Goal: Information Seeking & Learning: Learn about a topic

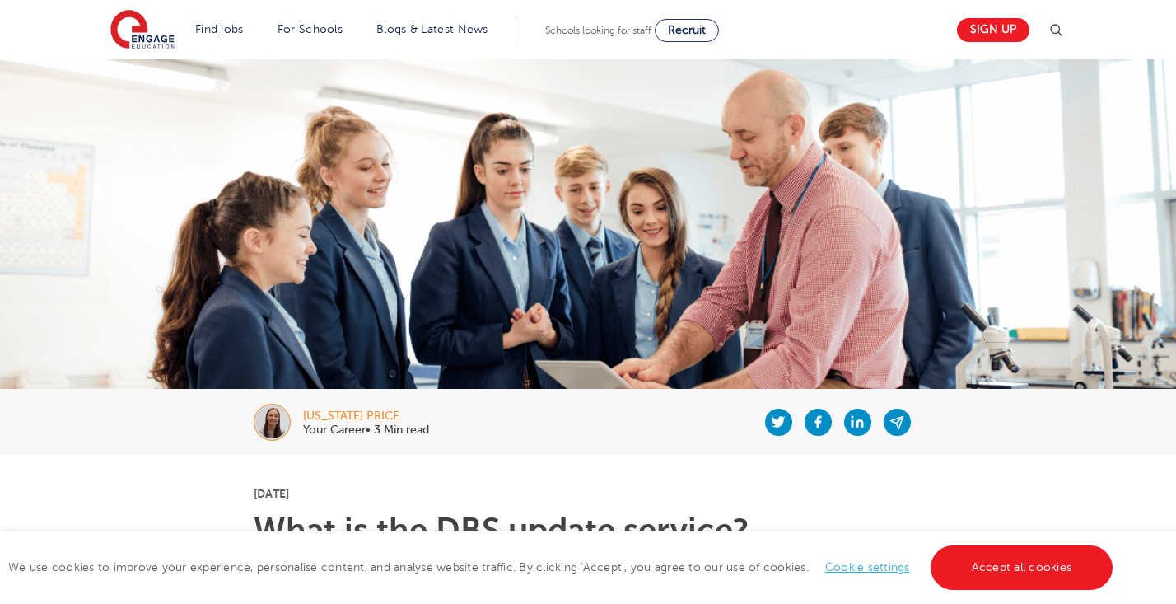
scroll to position [338, 0]
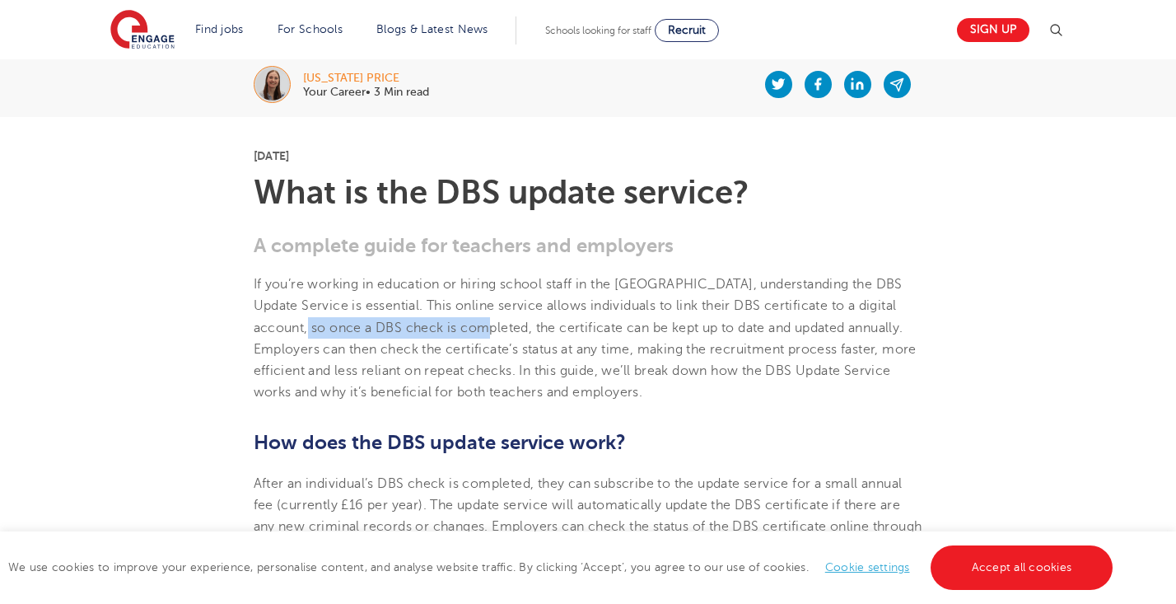
drag, startPoint x: 287, startPoint y: 324, endPoint x: 458, endPoint y: 324, distance: 171.3
click at [458, 324] on span "If you’re working in education or hiring school staff in the [GEOGRAPHIC_DATA],…" at bounding box center [585, 338] width 663 height 123
click at [521, 325] on span "If you’re working in education or hiring school staff in the [GEOGRAPHIC_DATA],…" at bounding box center [585, 338] width 663 height 123
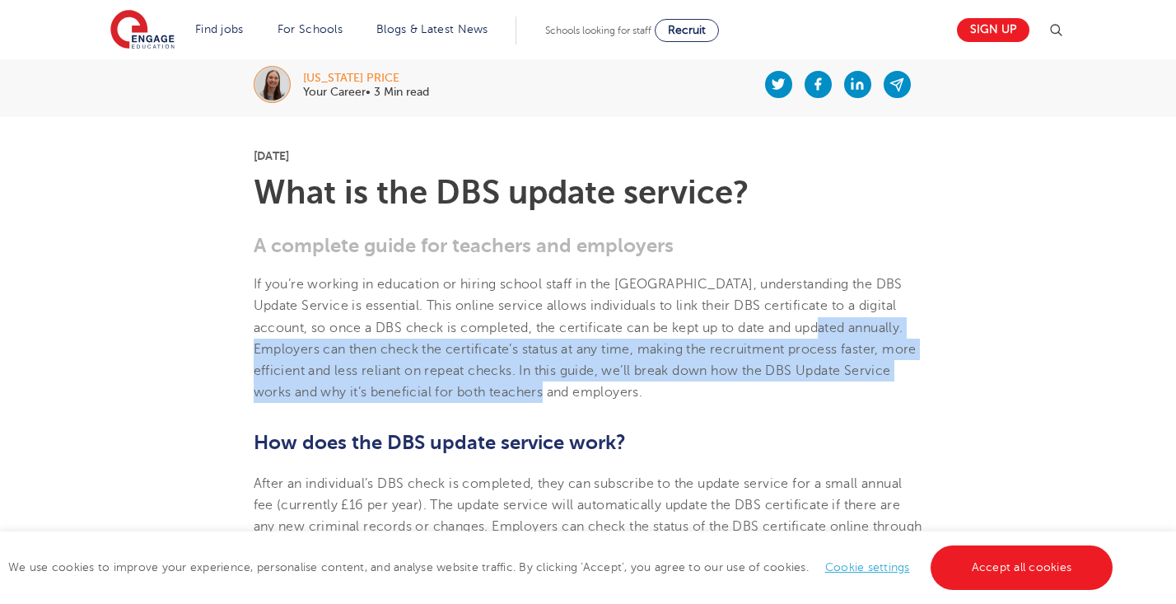
drag, startPoint x: 795, startPoint y: 326, endPoint x: 815, endPoint y: 395, distance: 72.0
click at [815, 395] on p "If you’re working in education or hiring school staff in the [GEOGRAPHIC_DATA],…" at bounding box center [589, 338] width 670 height 130
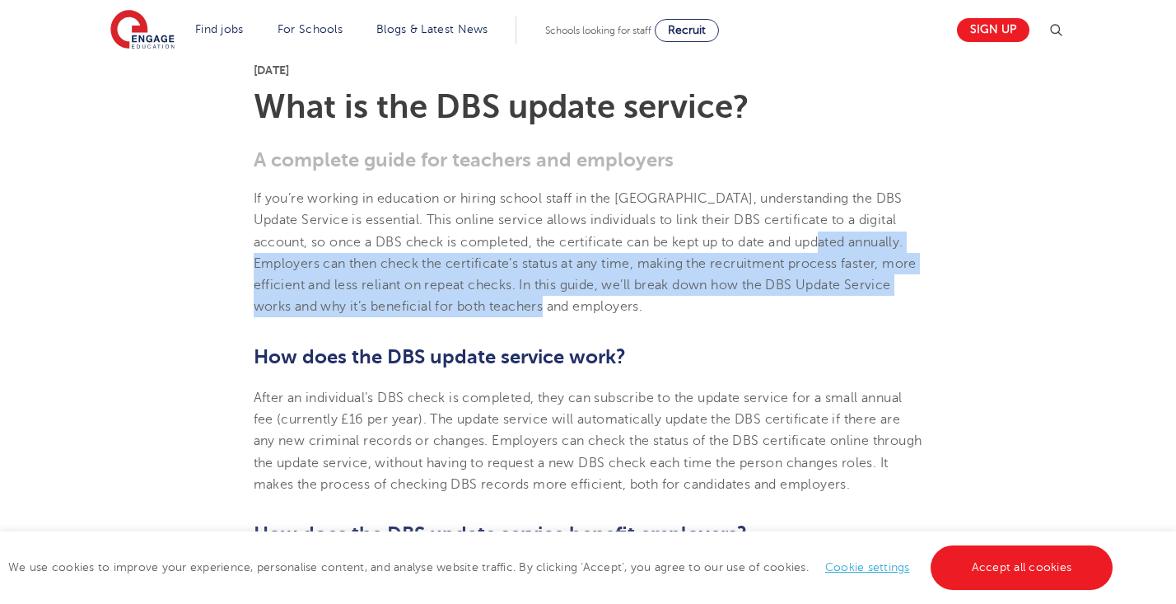
scroll to position [523, 0]
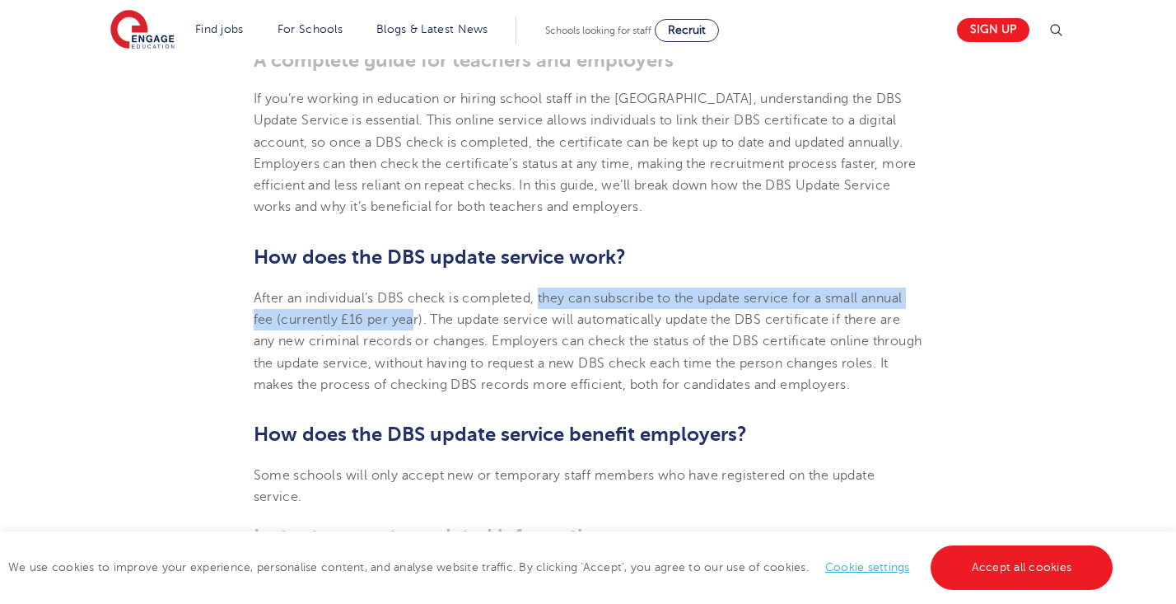
drag, startPoint x: 540, startPoint y: 296, endPoint x: 418, endPoint y: 312, distance: 123.8
click at [417, 312] on span "After an individual’s DBS check is completed, they can subscribe to the update …" at bounding box center [588, 341] width 669 height 101
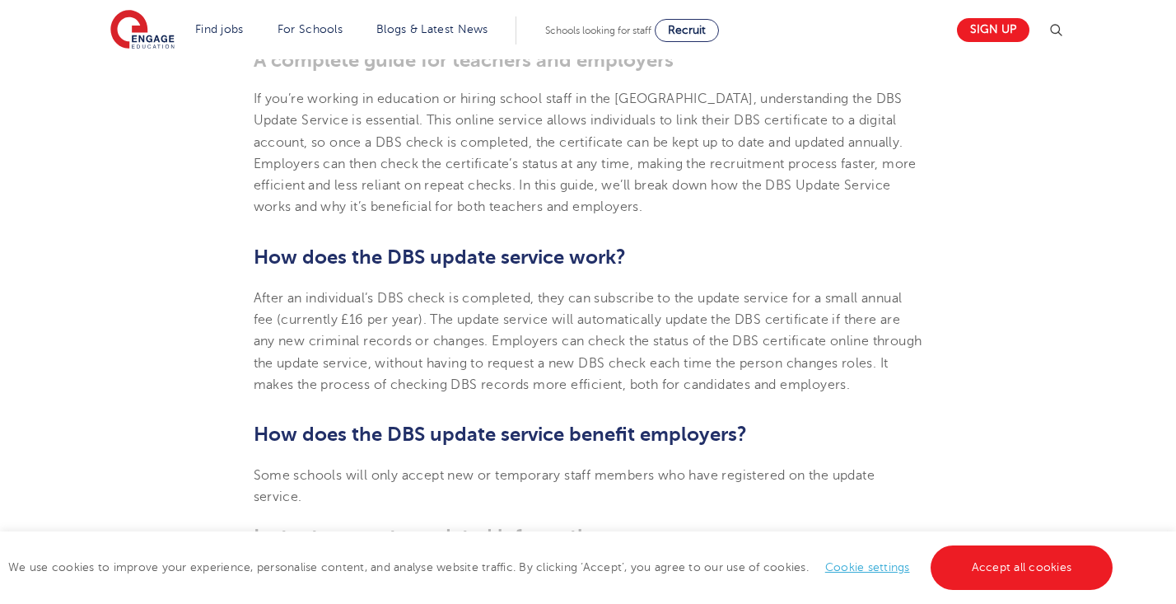
click at [449, 314] on span "After an individual’s DBS check is completed, they can subscribe to the update …" at bounding box center [588, 341] width 669 height 101
drag, startPoint x: 257, startPoint y: 340, endPoint x: 475, endPoint y: 341, distance: 217.5
click at [476, 341] on span "After an individual’s DBS check is completed, they can subscribe to the update …" at bounding box center [588, 341] width 669 height 101
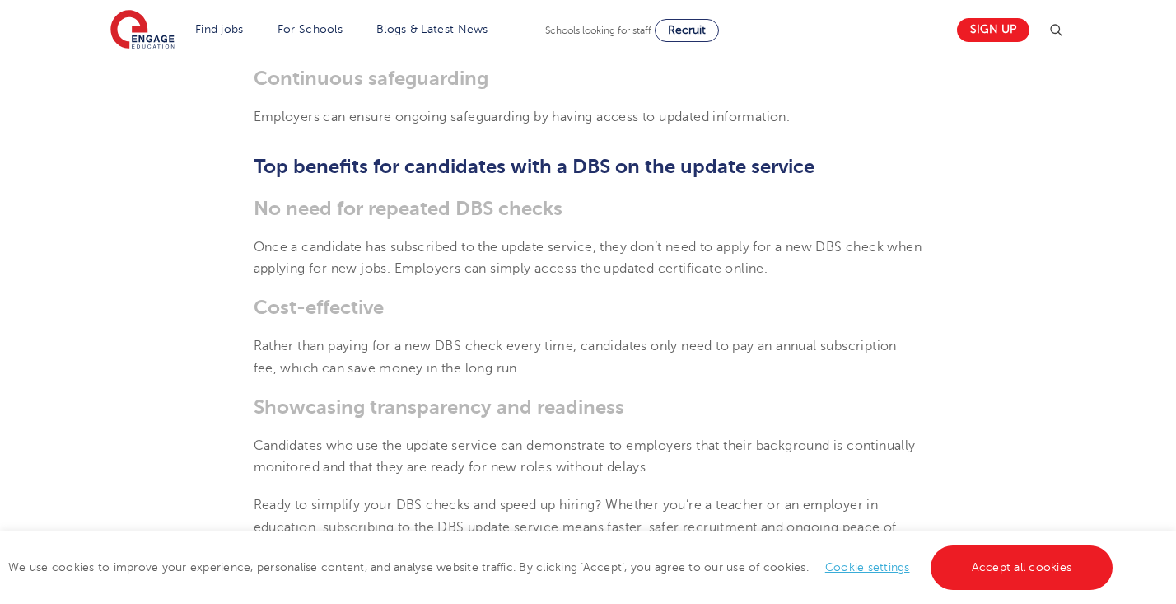
scroll to position [1166, 0]
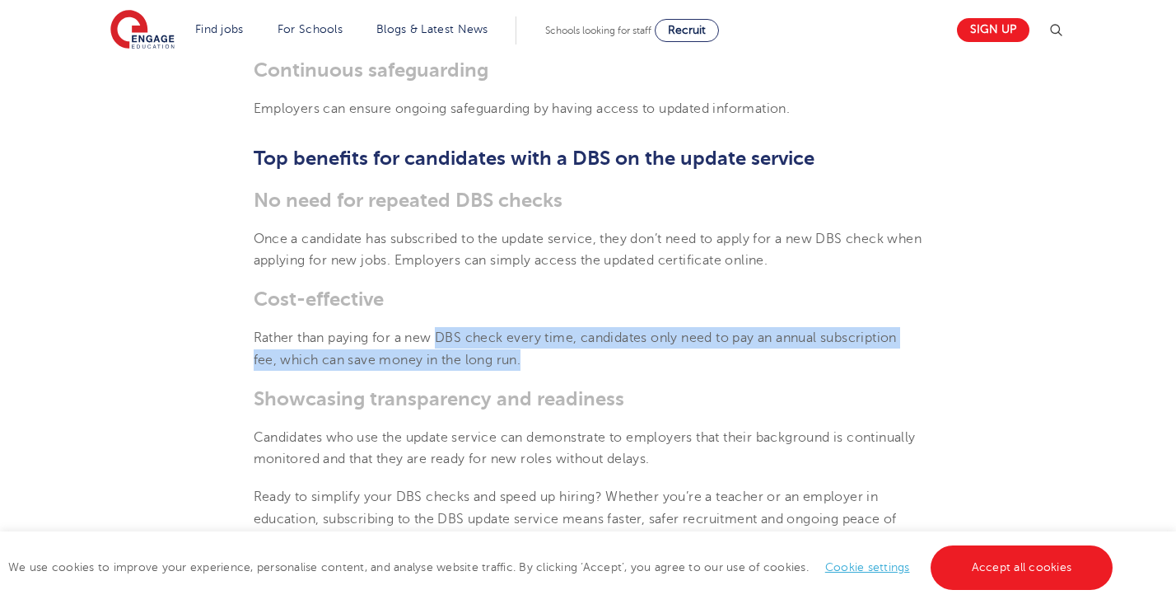
drag, startPoint x: 438, startPoint y: 336, endPoint x: 531, endPoint y: 364, distance: 96.4
click at [531, 364] on p "Rather than paying for a new DBS check every time, candidates only need to pay …" at bounding box center [589, 349] width 670 height 44
